Goal: Book appointment/travel/reservation

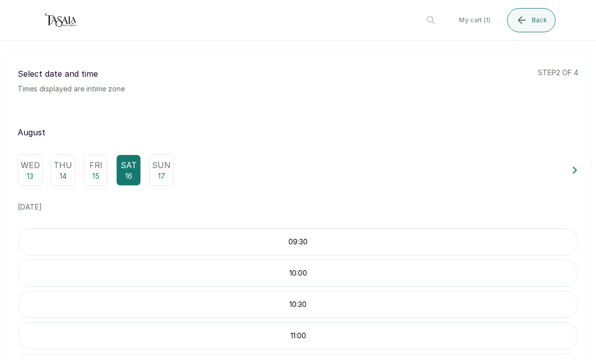
scroll to position [72, 0]
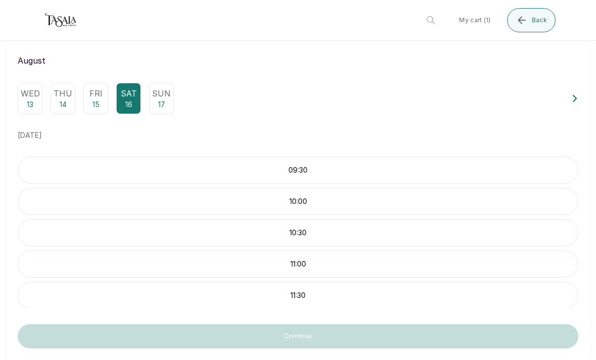
click at [171, 107] on div "Sun 17" at bounding box center [161, 98] width 25 height 31
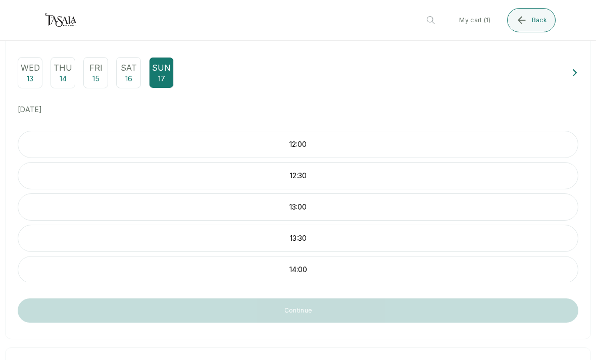
scroll to position [97, 0]
click at [131, 73] on p "Sat" at bounding box center [129, 68] width 16 height 12
click at [530, 25] on button "Back" at bounding box center [531, 20] width 48 height 24
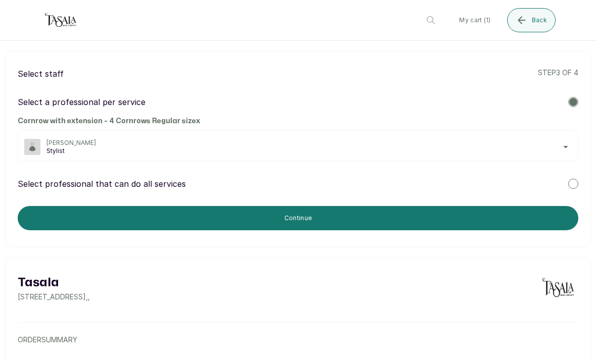
click at [566, 144] on span "[PERSON_NAME]" at bounding box center [308, 143] width 525 height 8
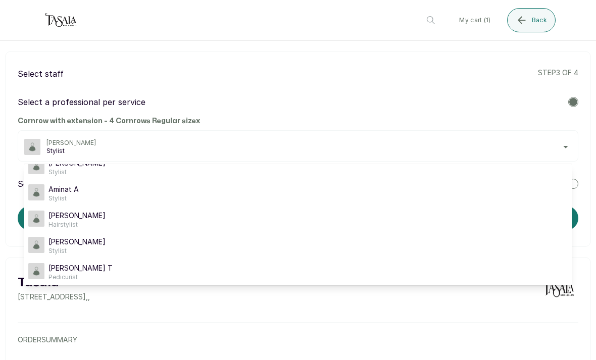
scroll to position [78, 0]
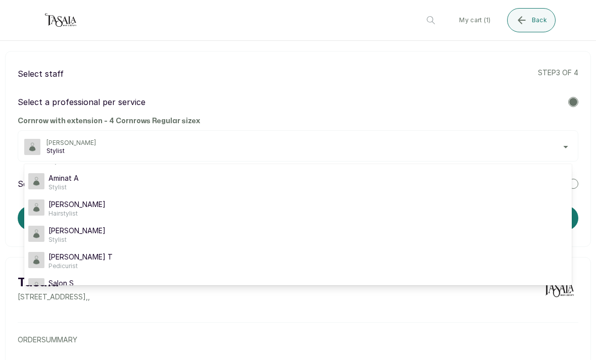
click at [288, 231] on div "[PERSON_NAME]" at bounding box center [297, 235] width 539 height 18
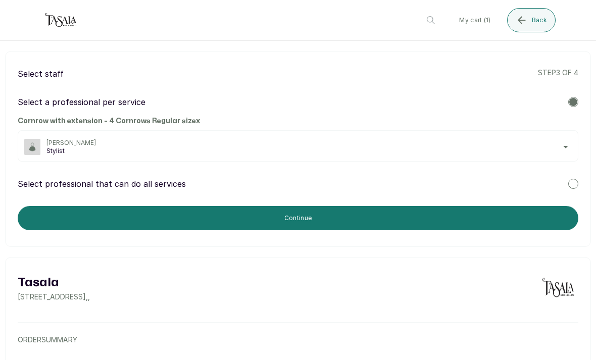
click at [493, 139] on span "[PERSON_NAME]" at bounding box center [308, 143] width 525 height 8
click at [474, 214] on button "Continue" at bounding box center [298, 218] width 561 height 24
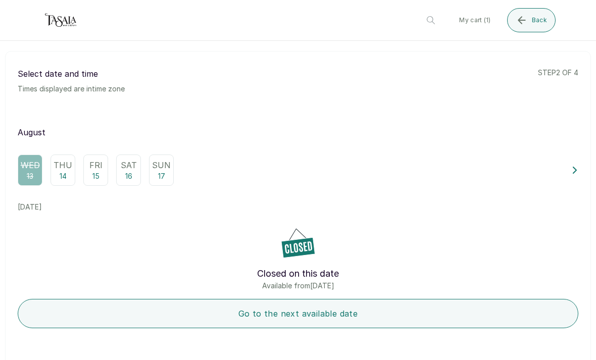
click at [129, 170] on p "Sat" at bounding box center [129, 165] width 16 height 12
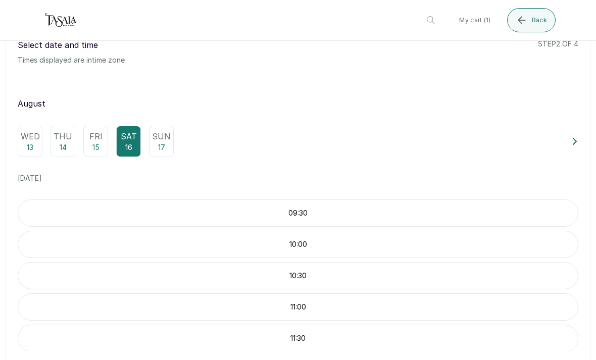
scroll to position [31, 0]
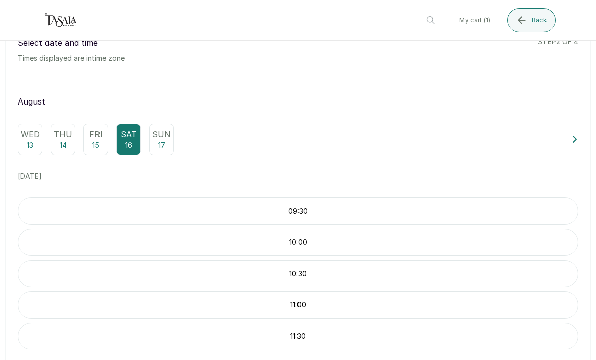
click at [448, 217] on div "09:30" at bounding box center [298, 210] width 561 height 27
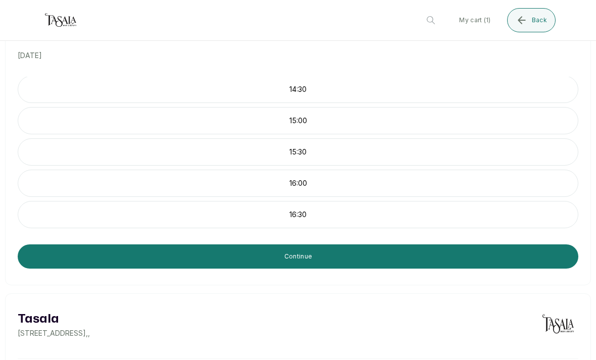
scroll to position [314, 0]
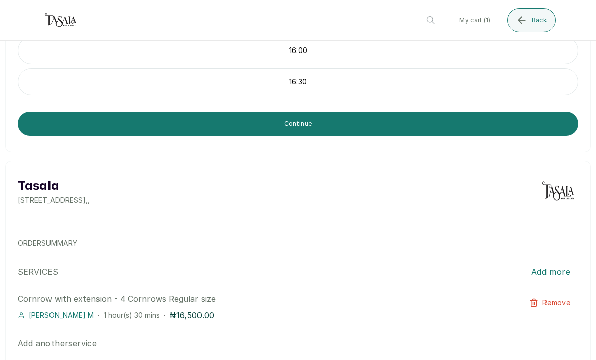
click at [509, 126] on button "Continue" at bounding box center [298, 124] width 561 height 24
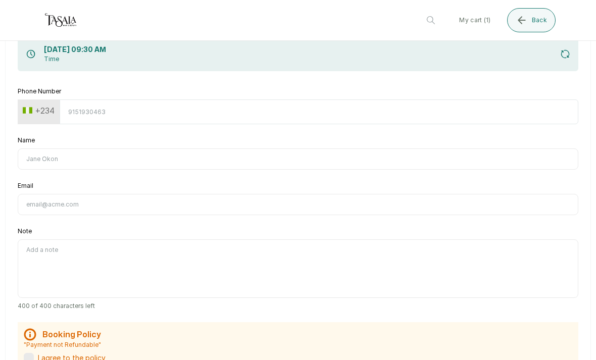
scroll to position [0, 0]
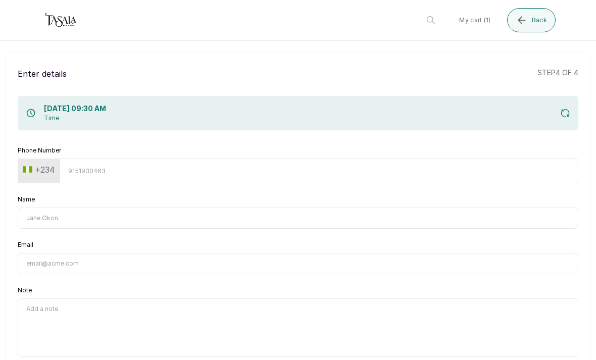
click at [455, 171] on input "Phone Number" at bounding box center [319, 171] width 519 height 25
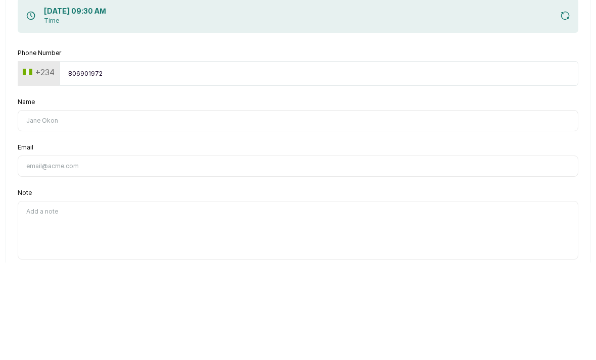
type input "8069019728"
type input "[PERSON_NAME]"
type input "[EMAIL_ADDRESS][DOMAIN_NAME]"
type input "8069019728"
click at [293, 208] on input "[PERSON_NAME]" at bounding box center [298, 218] width 561 height 21
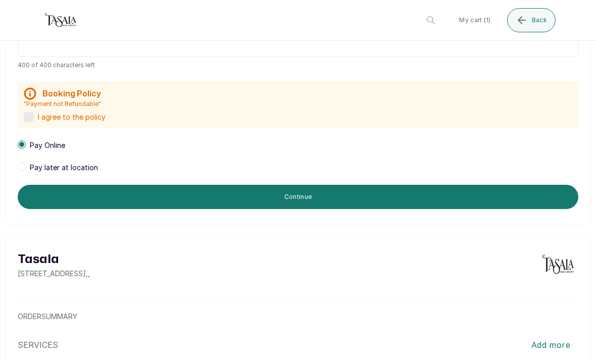
scroll to position [301, 0]
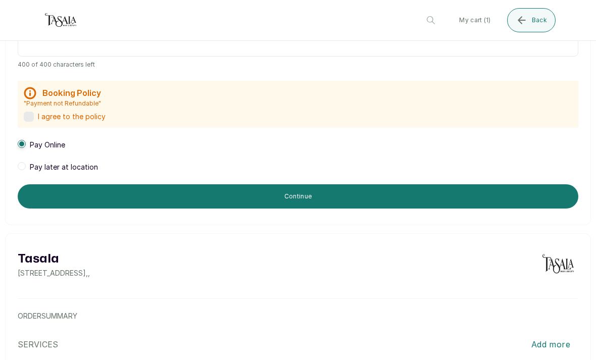
type input "[PERSON_NAME]"
click at [22, 162] on div "Pay later at location" at bounding box center [58, 167] width 80 height 10
click at [29, 112] on label at bounding box center [29, 117] width 10 height 10
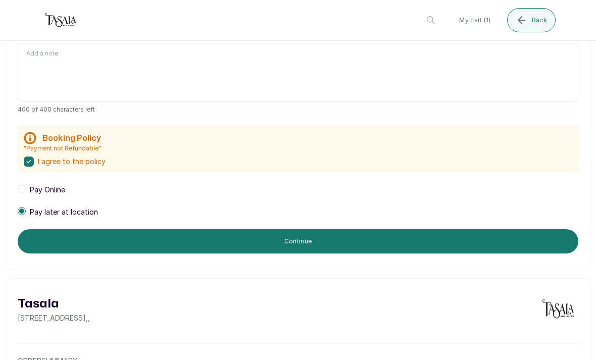
scroll to position [255, 0]
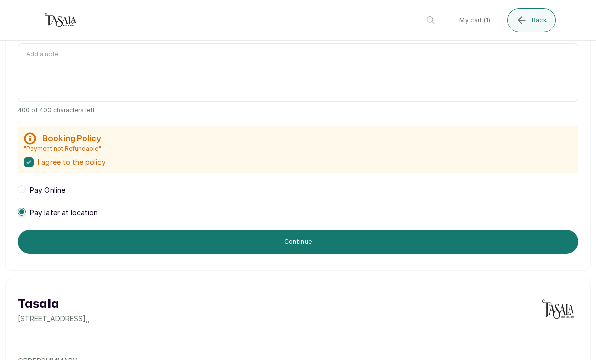
click at [389, 230] on button "Continue" at bounding box center [298, 242] width 561 height 24
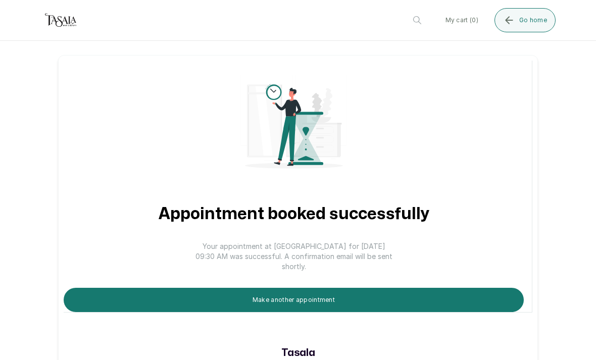
scroll to position [0, 0]
